Goal: Task Accomplishment & Management: Use online tool/utility

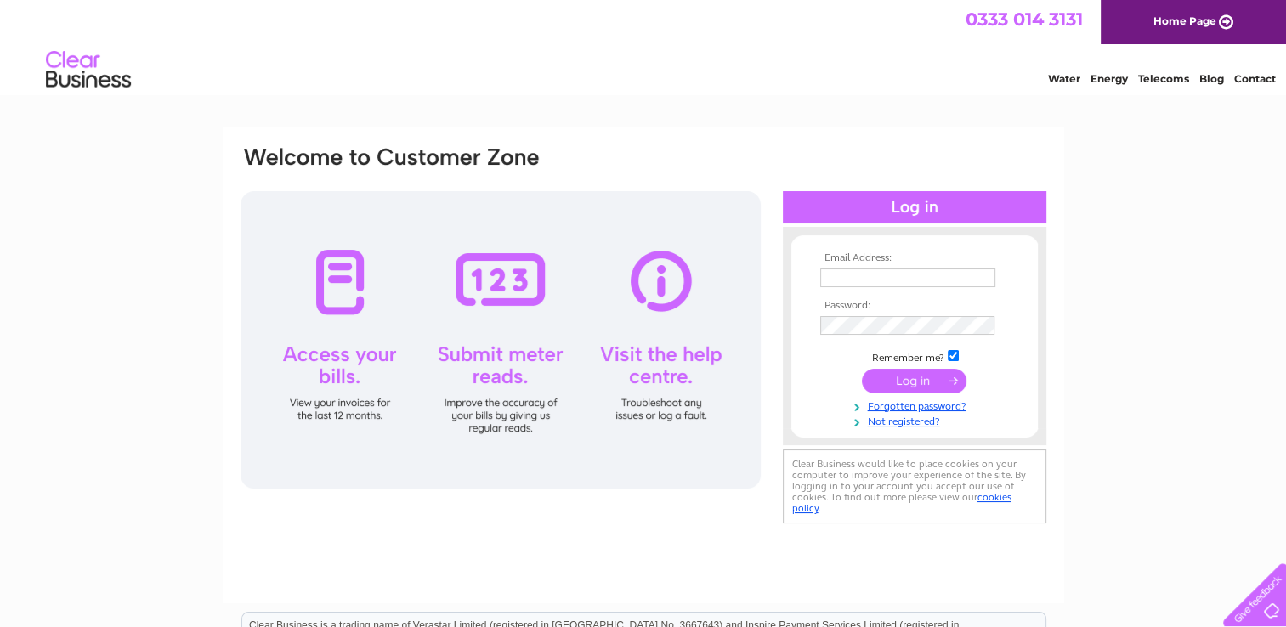
click at [868, 279] on input "text" at bounding box center [907, 278] width 175 height 19
type input "enquiries@bartonplastering.co.uk"
click at [925, 382] on input "submit" at bounding box center [914, 382] width 105 height 24
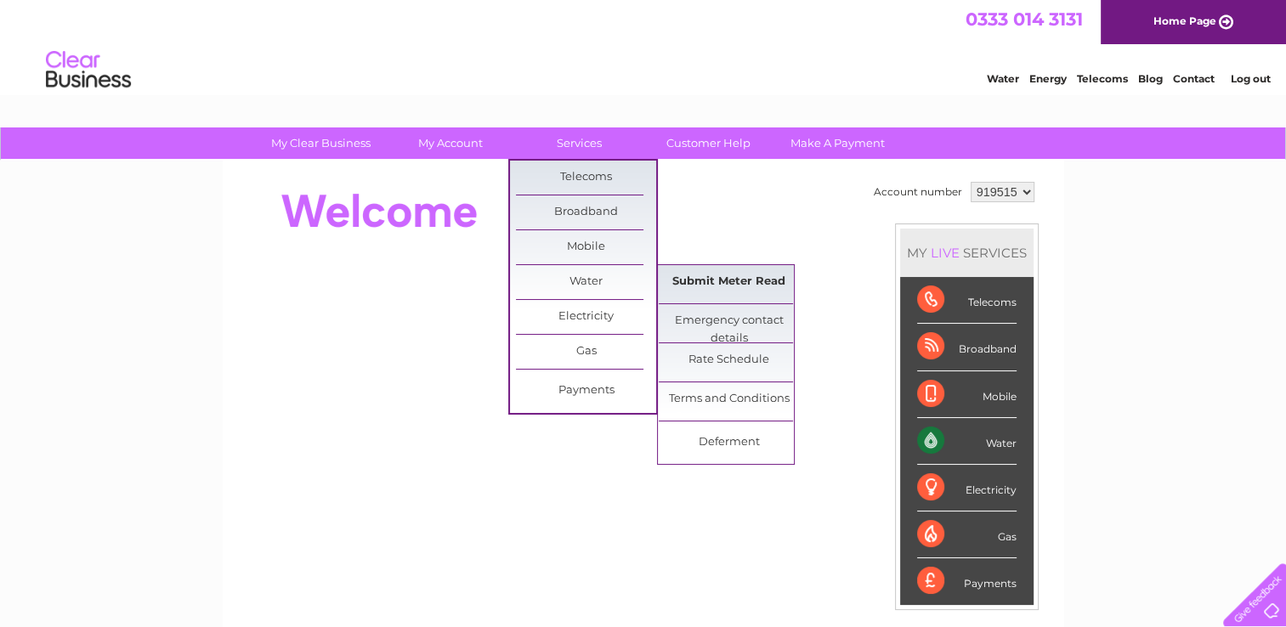
click at [747, 284] on link "Submit Meter Read" at bounding box center [729, 282] width 140 height 34
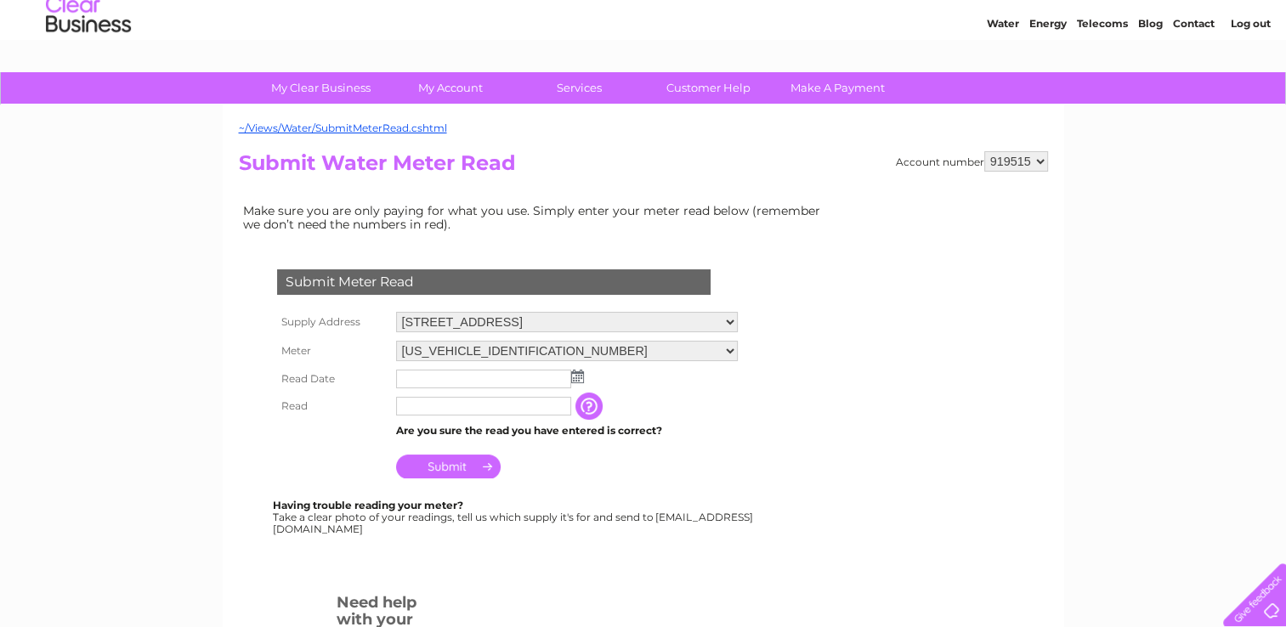
scroll to position [85, 0]
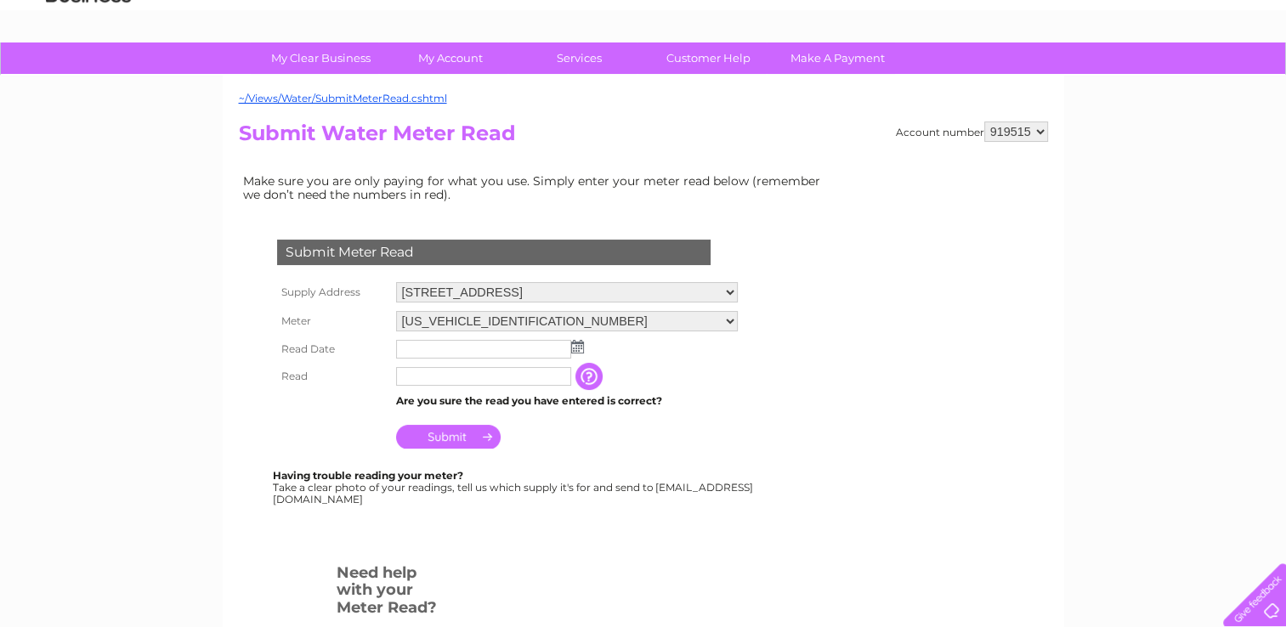
click at [579, 349] on img at bounding box center [577, 347] width 13 height 14
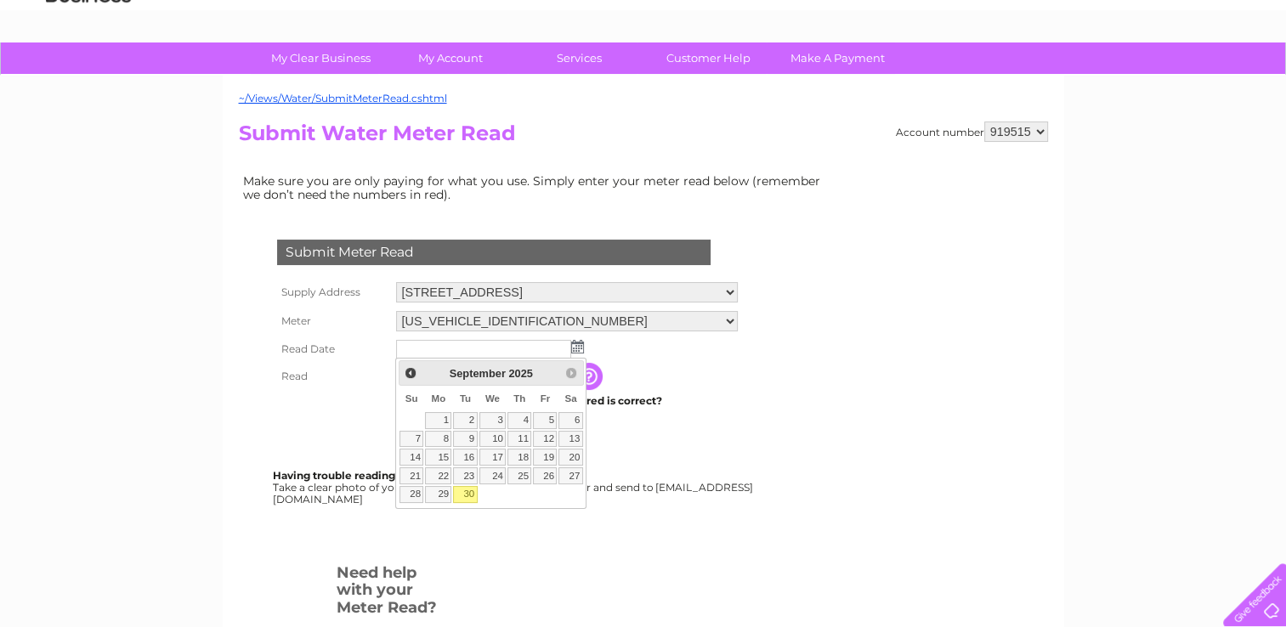
click at [469, 492] on link "30" at bounding box center [465, 494] width 24 height 17
type input "[DATE]"
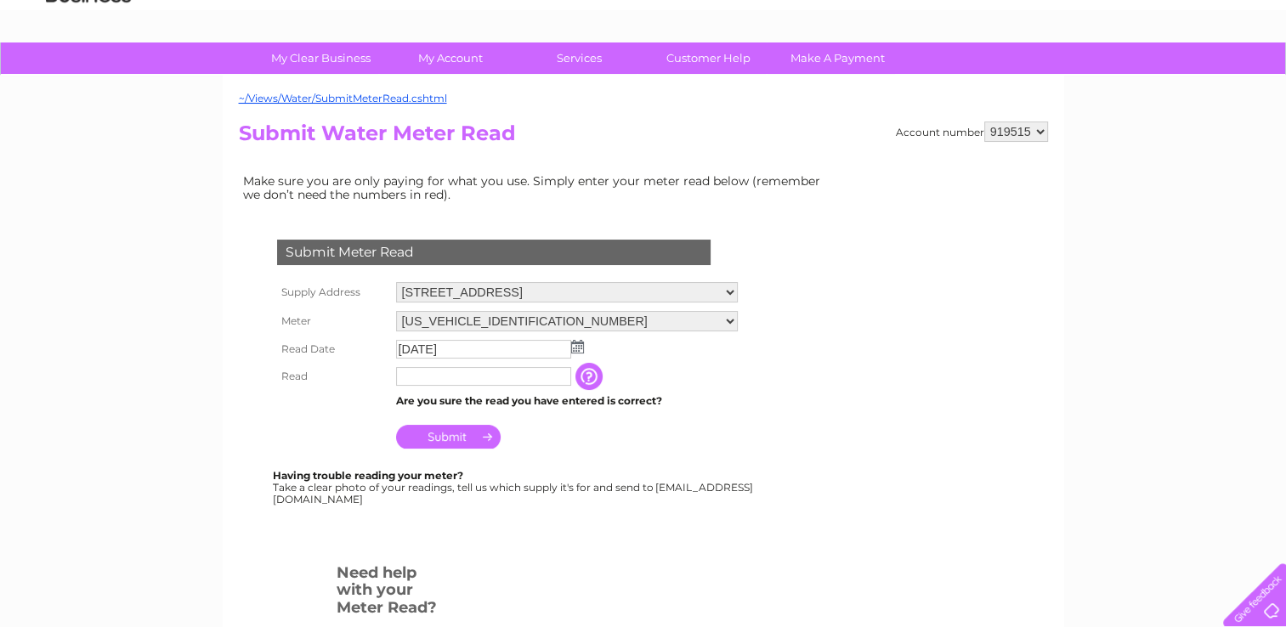
click at [437, 374] on input "text" at bounding box center [483, 376] width 175 height 19
type input "00281"
click at [472, 437] on input "Submit" at bounding box center [448, 439] width 105 height 24
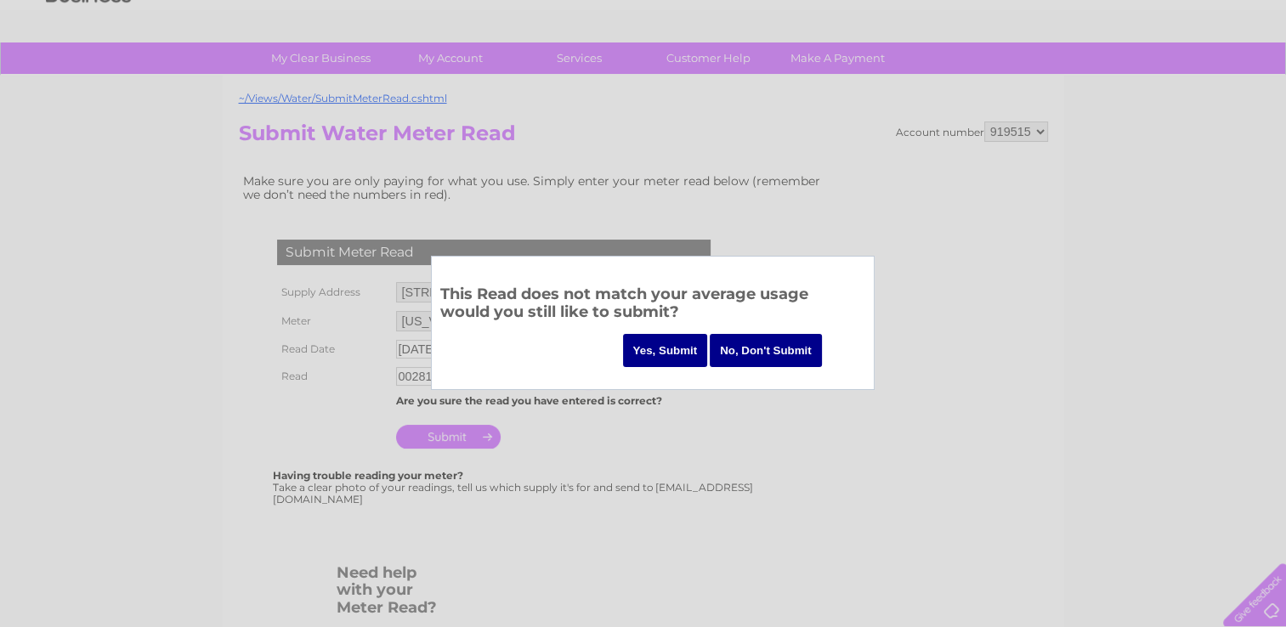
click at [655, 349] on input "Yes, Submit" at bounding box center [665, 350] width 85 height 33
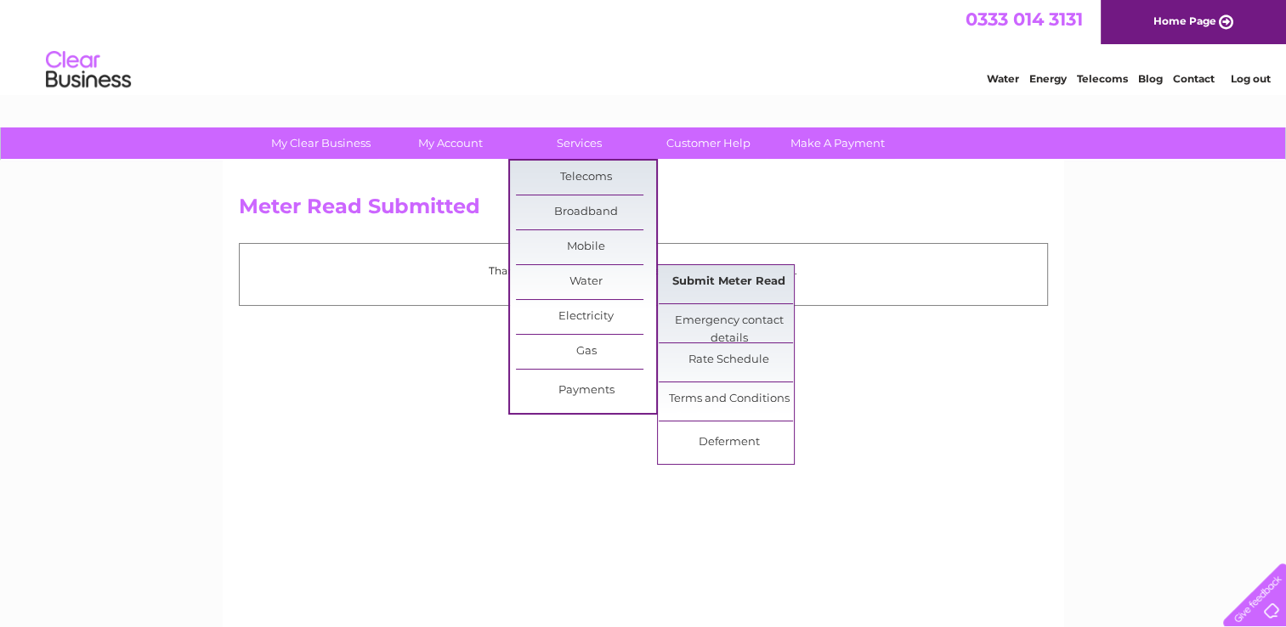
click at [717, 275] on link "Submit Meter Read" at bounding box center [729, 282] width 140 height 34
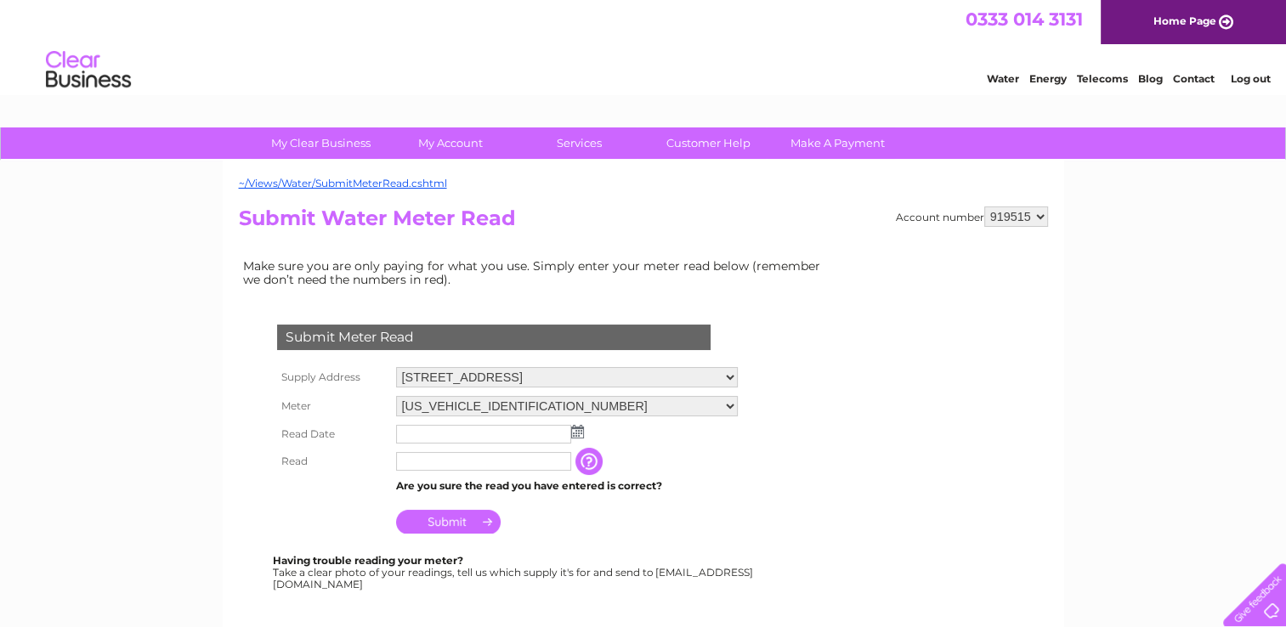
click at [738, 410] on select "06ELSTER07T058304 06ELSTER07T058347" at bounding box center [567, 406] width 342 height 20
select select "430860"
click at [396, 396] on select "06ELSTER07T058304 06ELSTER07T058347" at bounding box center [567, 407] width 342 height 22
click at [572, 436] on img at bounding box center [577, 434] width 13 height 14
click at [581, 433] on img at bounding box center [577, 432] width 13 height 14
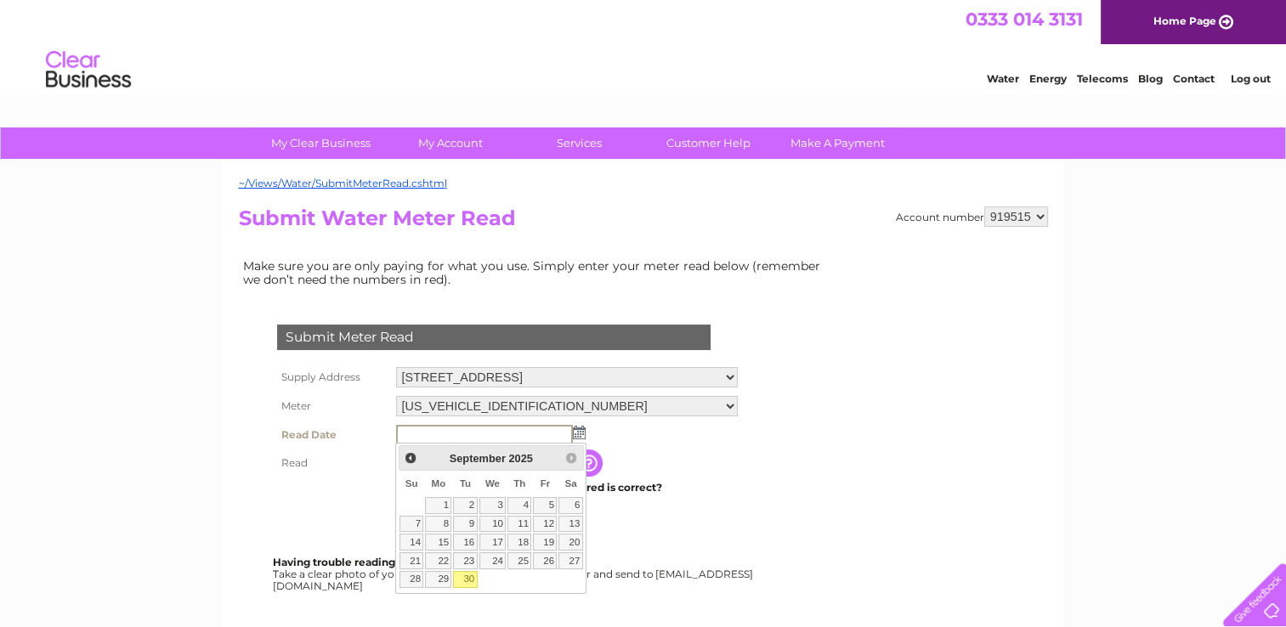
click at [462, 579] on link "30" at bounding box center [465, 579] width 24 height 17
type input "[DATE]"
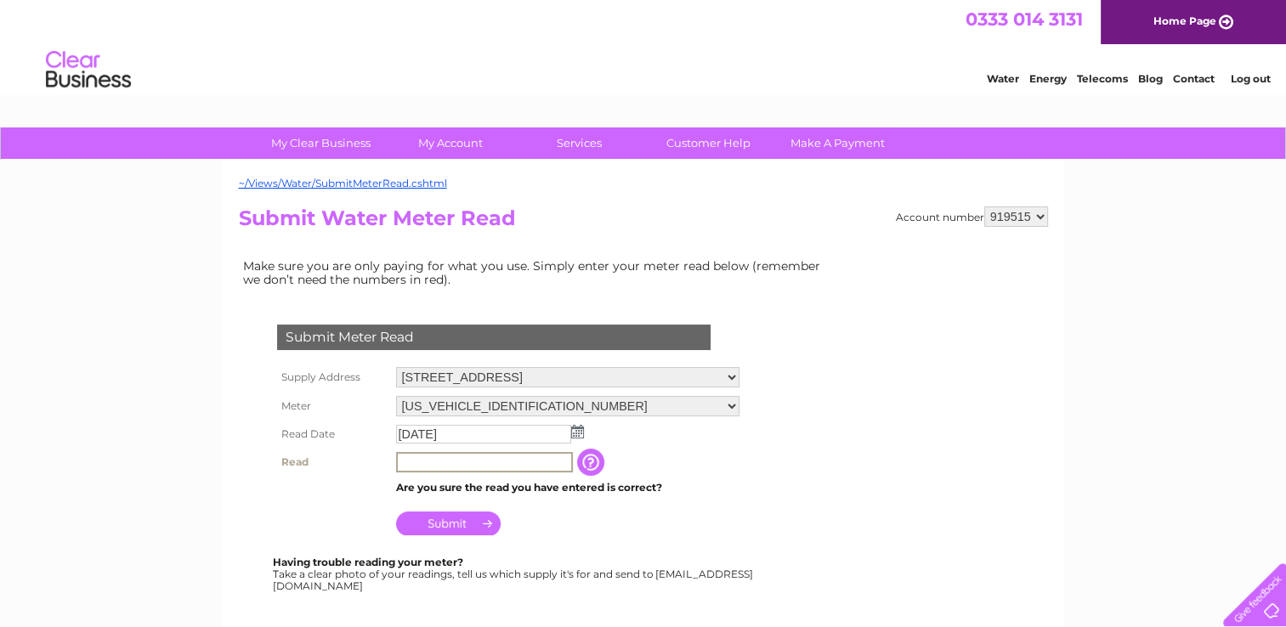
click at [437, 461] on input "text" at bounding box center [484, 462] width 177 height 20
type input "00071"
click at [452, 521] on input "Submit" at bounding box center [448, 524] width 105 height 24
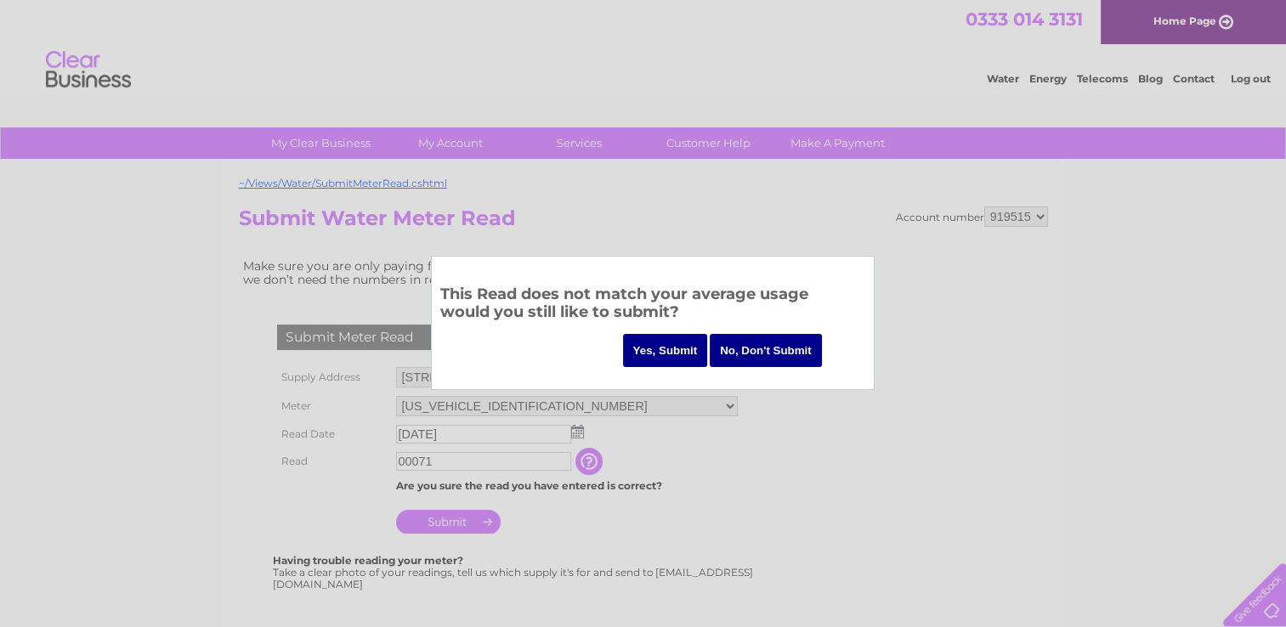
click at [651, 356] on input "Yes, Submit" at bounding box center [665, 350] width 85 height 33
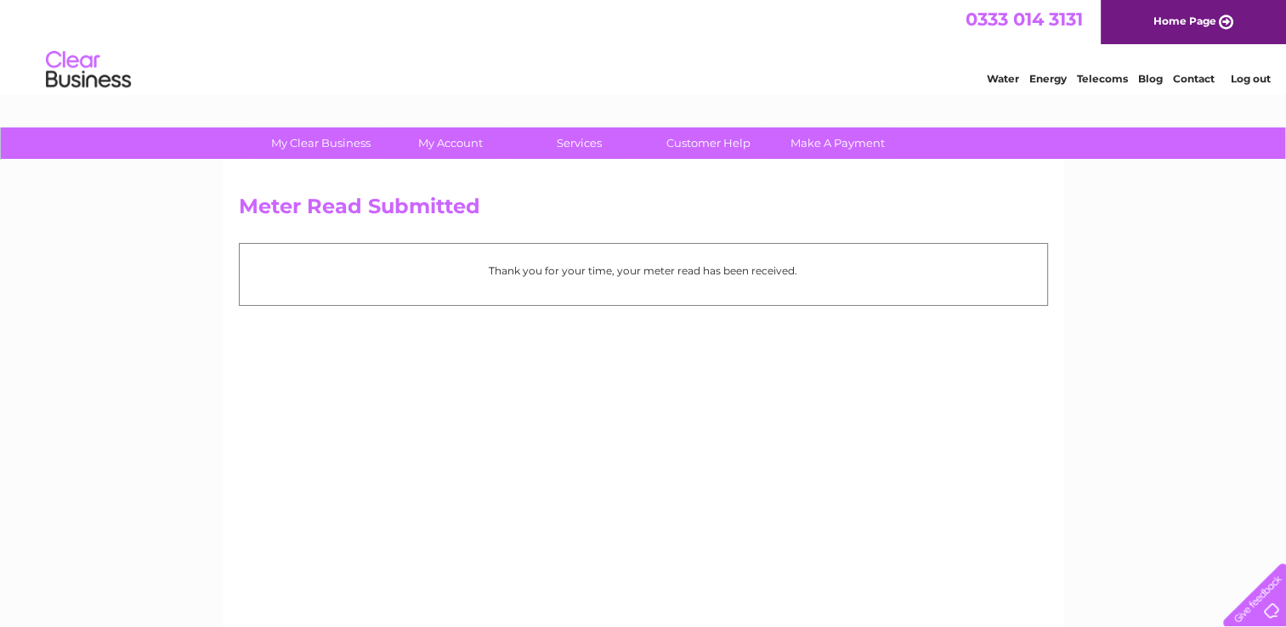
click at [1261, 76] on link "Log out" at bounding box center [1250, 78] width 40 height 13
